Goal: Task Accomplishment & Management: Manage account settings

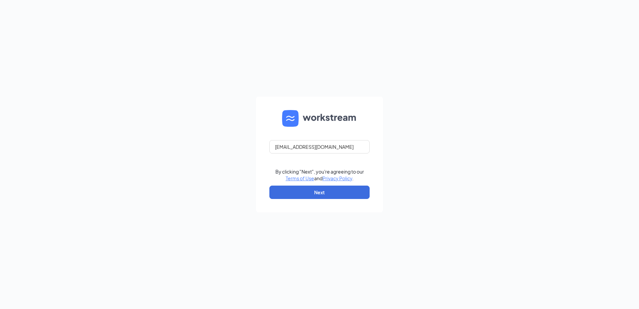
type input "[EMAIL_ADDRESS][DOMAIN_NAME]"
click at [321, 193] on button "Next" at bounding box center [319, 191] width 100 height 13
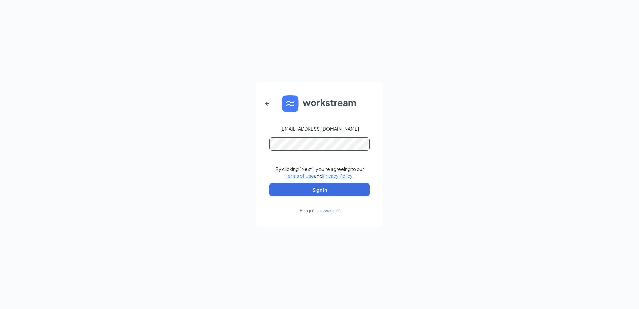
click at [269, 183] on button "Sign In" at bounding box center [319, 189] width 100 height 13
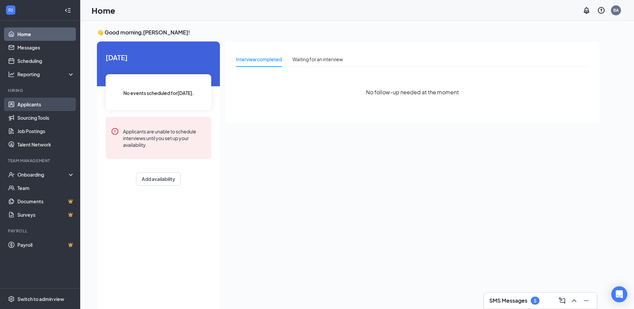
click at [24, 103] on link "Applicants" at bounding box center [45, 104] width 57 height 13
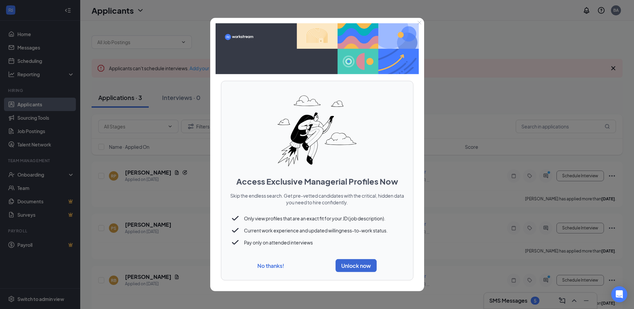
click at [268, 264] on button "No thanks!" at bounding box center [270, 264] width 27 height 7
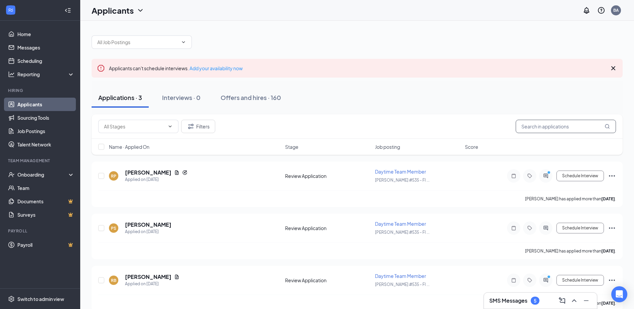
click at [539, 124] on input "text" at bounding box center [565, 126] width 100 height 13
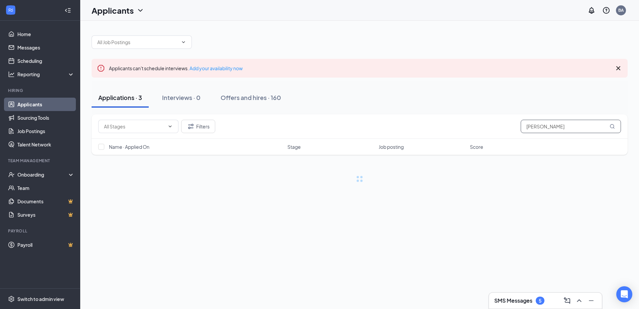
type input "kenz"
drag, startPoint x: 556, startPoint y: 125, endPoint x: 489, endPoint y: 137, distance: 68.5
click at [489, 137] on div "Filters kenz" at bounding box center [360, 126] width 536 height 24
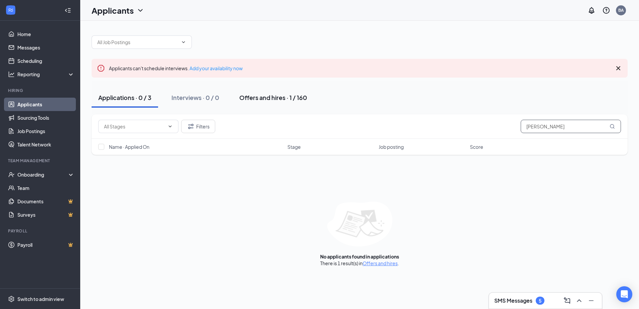
type input "harris"
click at [292, 101] on div "Offers and hires · 1 / 160" at bounding box center [273, 97] width 68 height 8
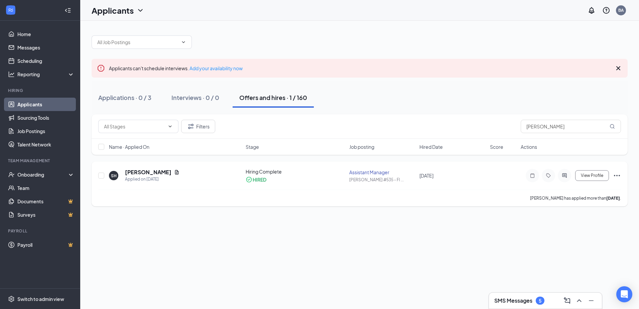
click at [614, 174] on icon "Ellipses" at bounding box center [616, 175] width 8 height 8
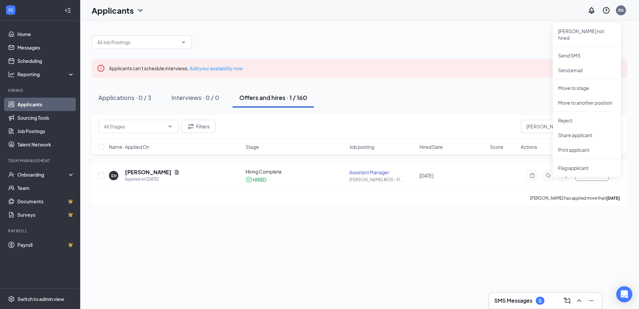
click at [384, 121] on div "Filters harris" at bounding box center [359, 126] width 522 height 13
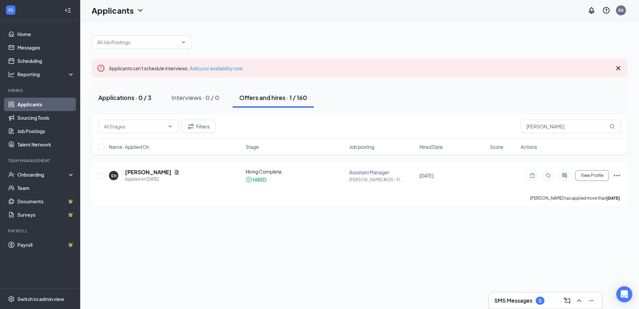
click at [135, 97] on div "Applications · 0 / 3" at bounding box center [124, 97] width 53 height 8
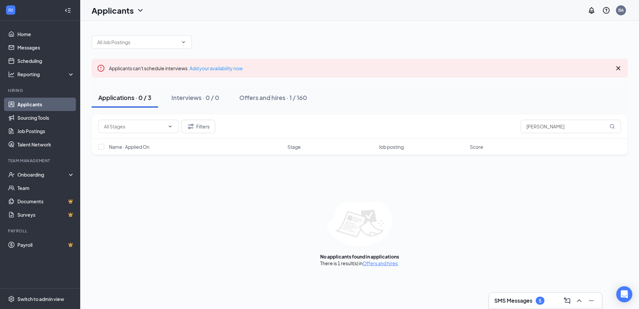
click at [528, 296] on div "SMS Messages 5" at bounding box center [545, 300] width 102 height 11
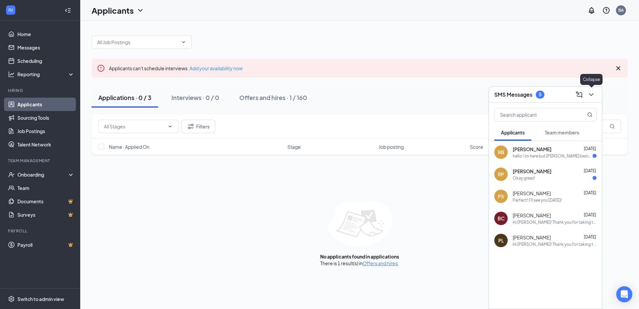
click at [594, 93] on icon "ChevronDown" at bounding box center [591, 95] width 8 height 8
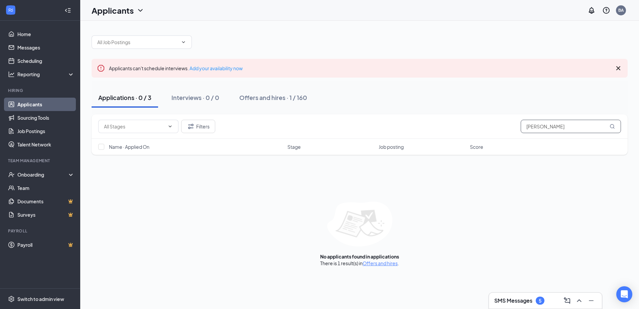
click at [564, 119] on div "Filters harris" at bounding box center [360, 126] width 536 height 24
click at [565, 125] on input "harris" at bounding box center [570, 126] width 100 height 13
type input "kenz"
drag, startPoint x: 545, startPoint y: 124, endPoint x: 446, endPoint y: 125, distance: 99.5
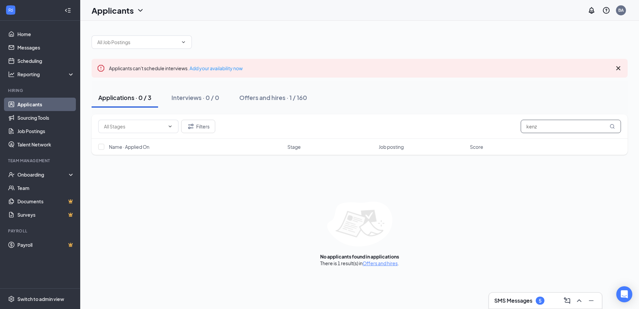
click at [446, 125] on div "Filters kenz" at bounding box center [359, 126] width 522 height 13
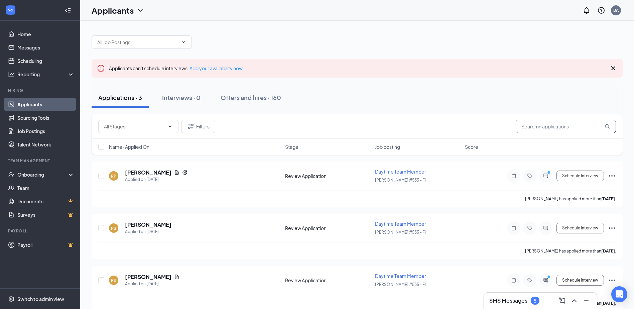
click at [528, 126] on input "text" at bounding box center [565, 126] width 100 height 13
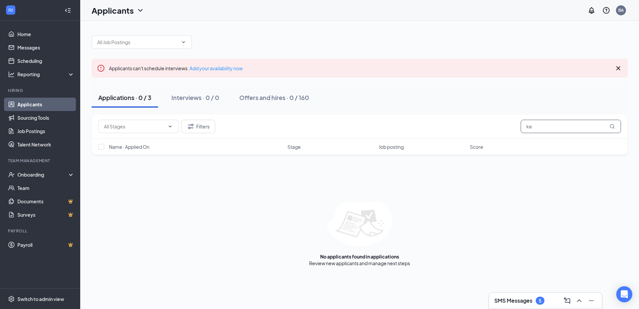
type input "k"
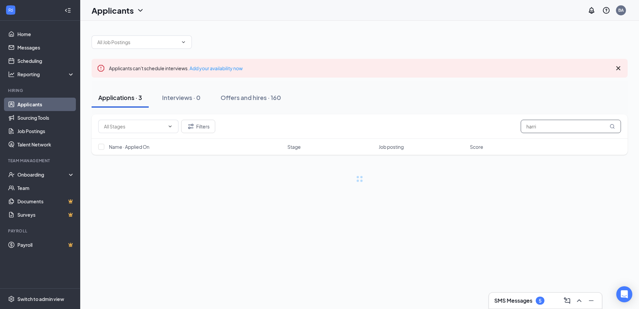
type input "harris"
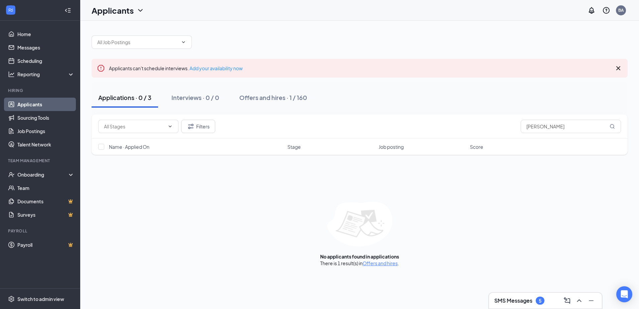
click at [618, 68] on icon "Cross" at bounding box center [618, 68] width 4 height 4
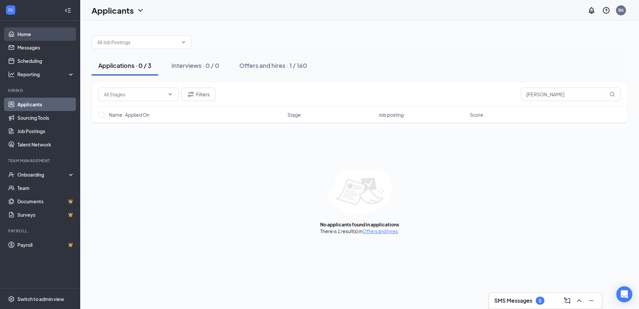
click at [38, 35] on link "Home" at bounding box center [45, 33] width 57 height 13
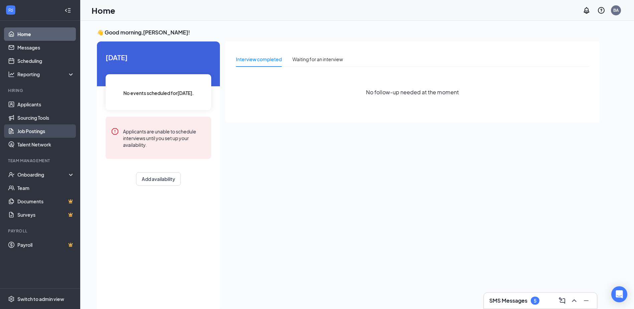
click at [31, 129] on link "Job Postings" at bounding box center [45, 130] width 57 height 13
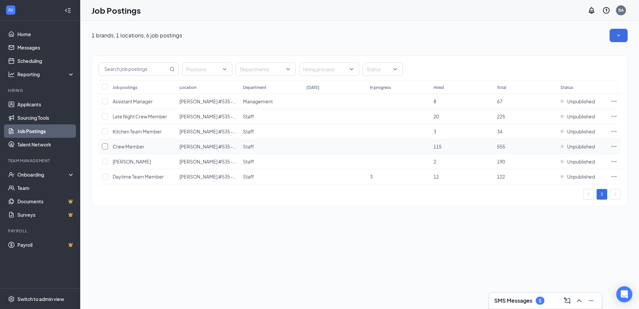
click at [108, 146] on input "checkbox" at bounding box center [105, 146] width 6 height 6
checkbox input "true"
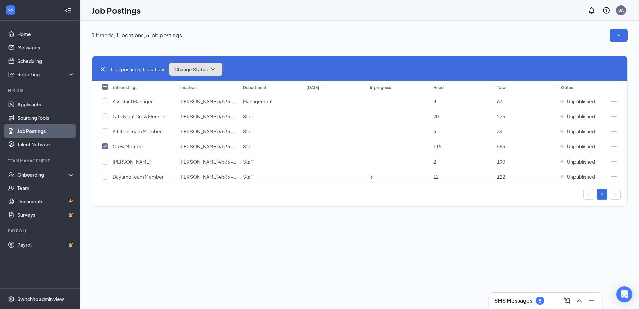
click at [214, 67] on icon "SmallChevronDown" at bounding box center [213, 69] width 8 height 8
click at [197, 91] on div "Publish" at bounding box center [210, 87] width 80 height 15
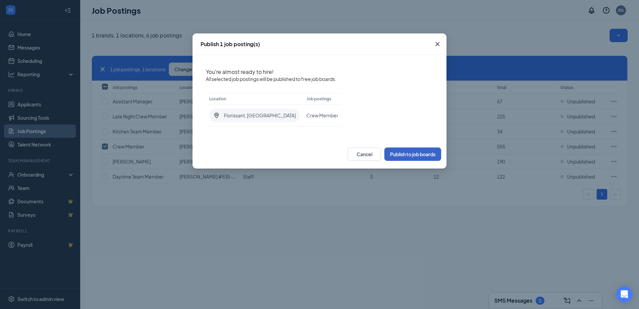
click at [422, 153] on button "Publish to job boards" at bounding box center [412, 153] width 57 height 13
